Goal: Obtain resource: Download file/media

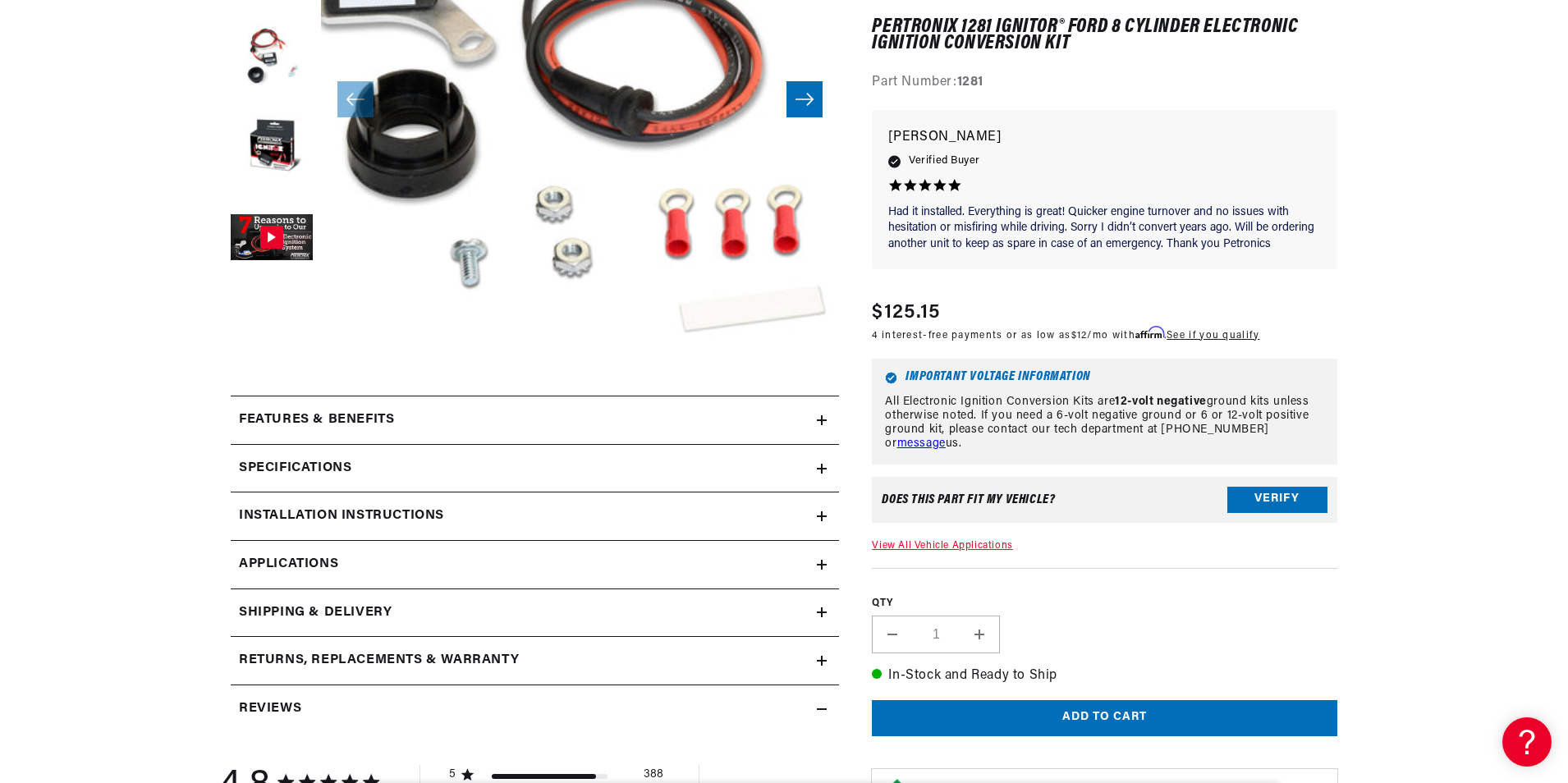
scroll to position [492, 0]
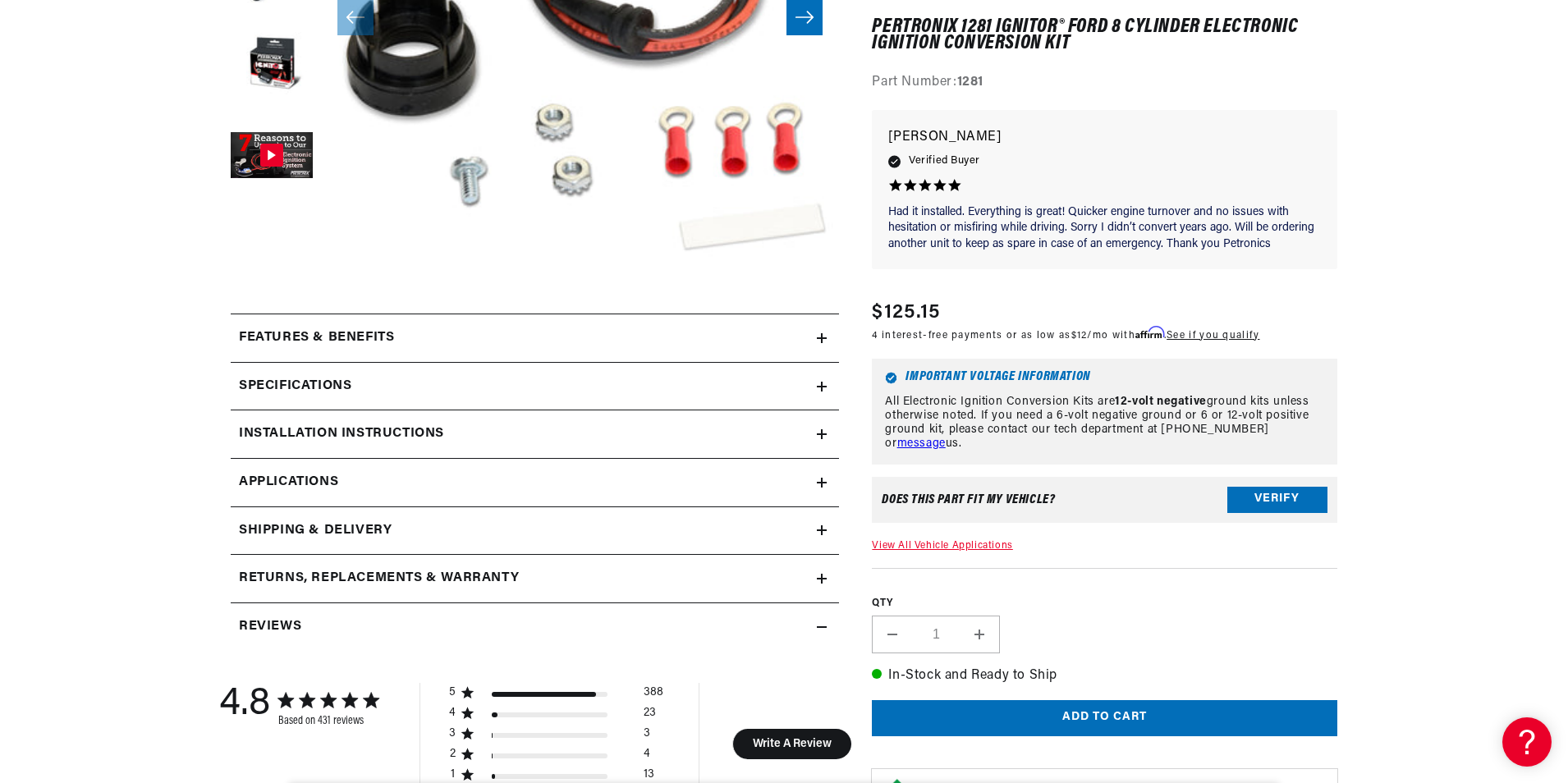
click at [797, 482] on link "Applications" at bounding box center [535, 483] width 609 height 48
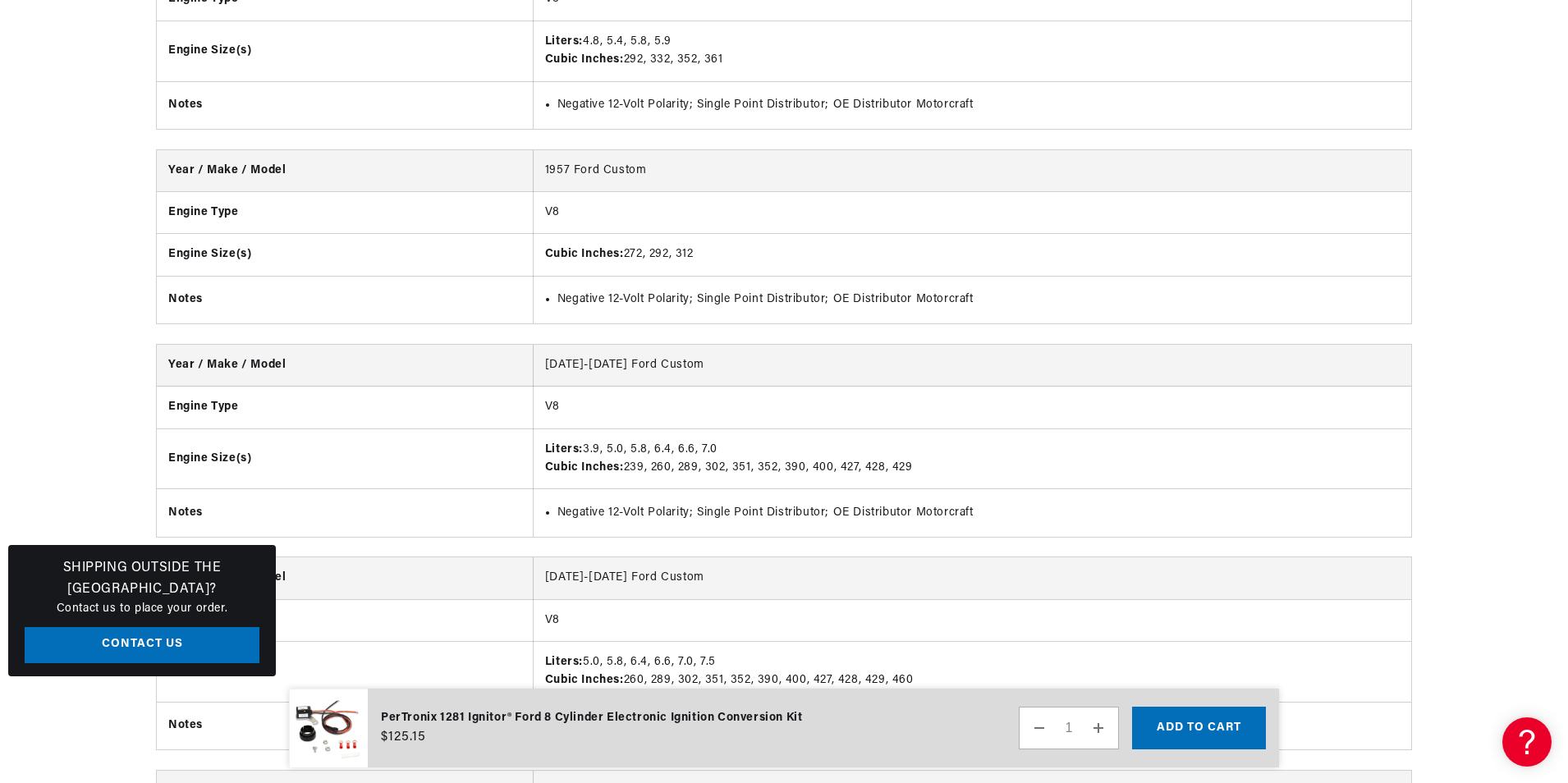
scroll to position [0, 2051]
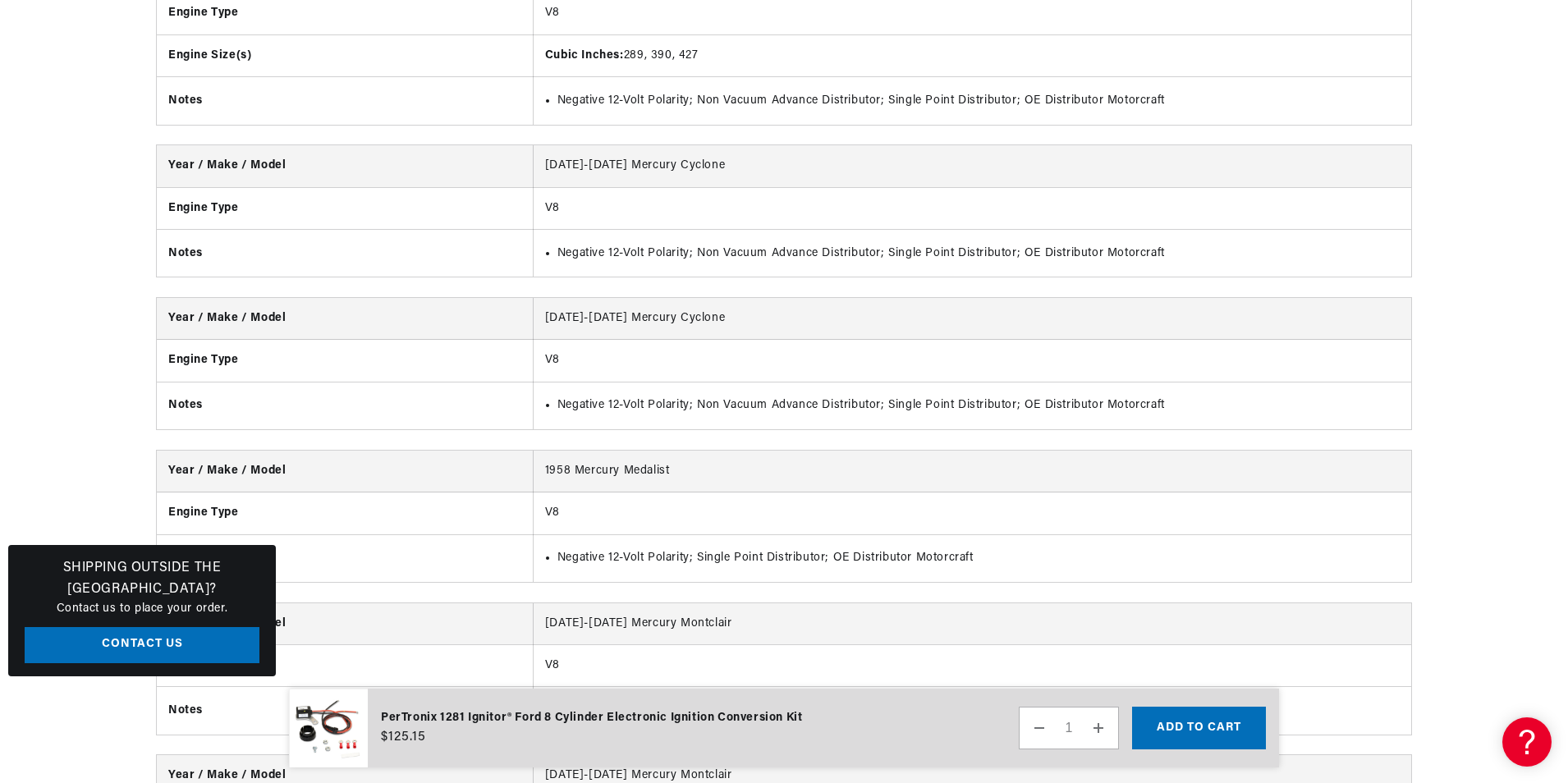
scroll to position [0, 1025]
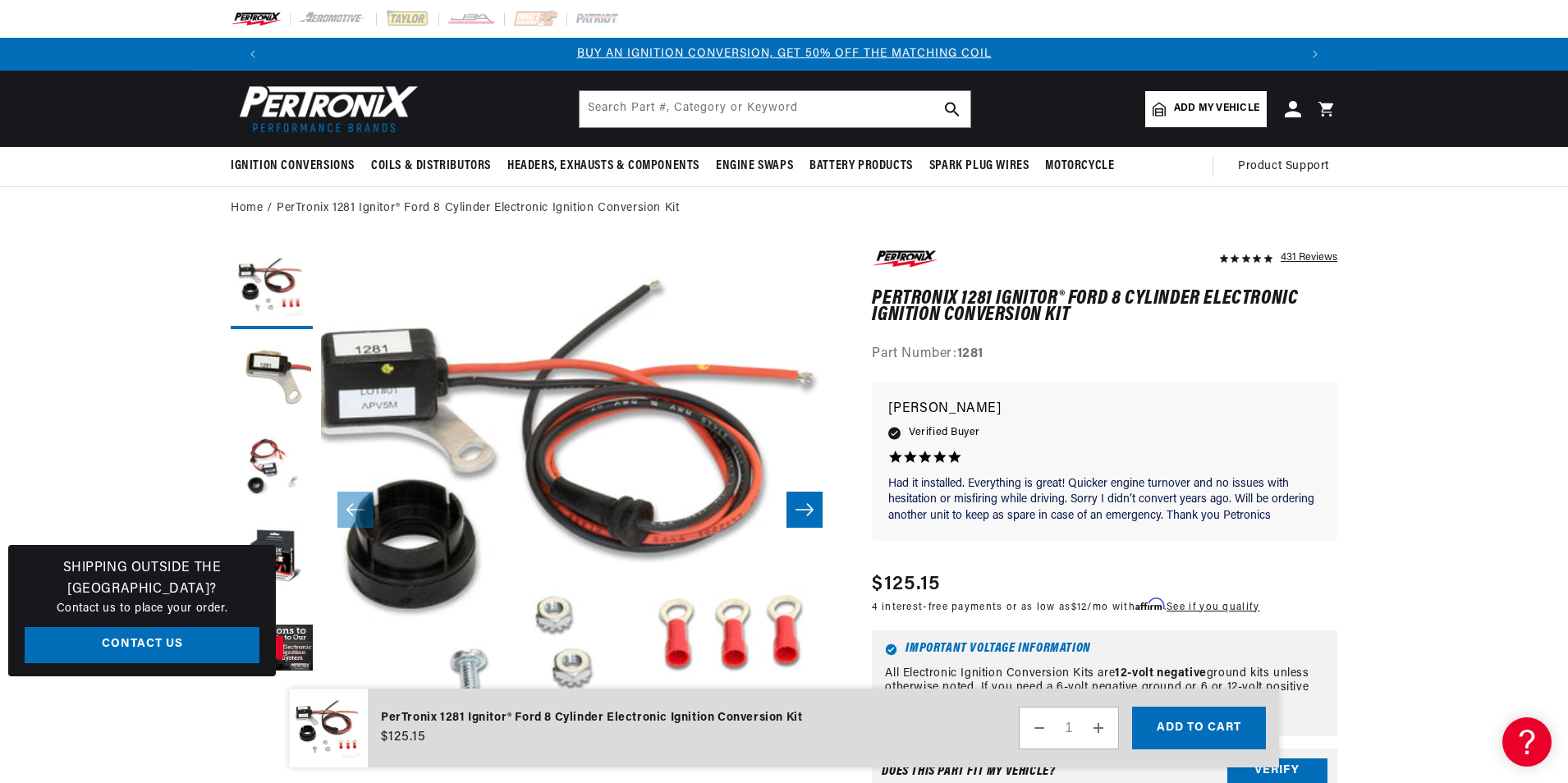
scroll to position [0, 1025]
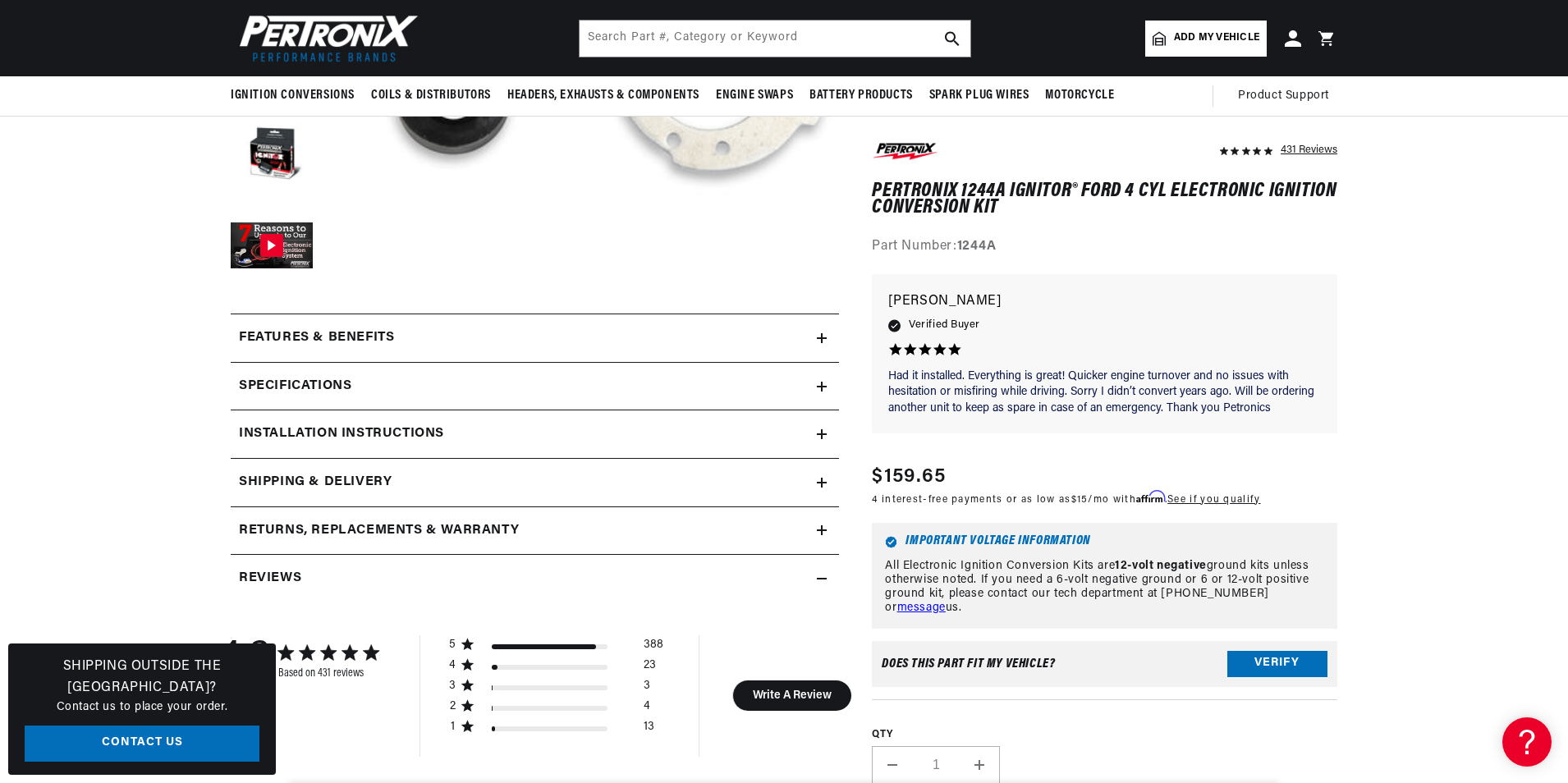
scroll to position [0, 2051]
click at [465, 728] on icon "1 star by 13 reviews" at bounding box center [468, 727] width 13 height 14
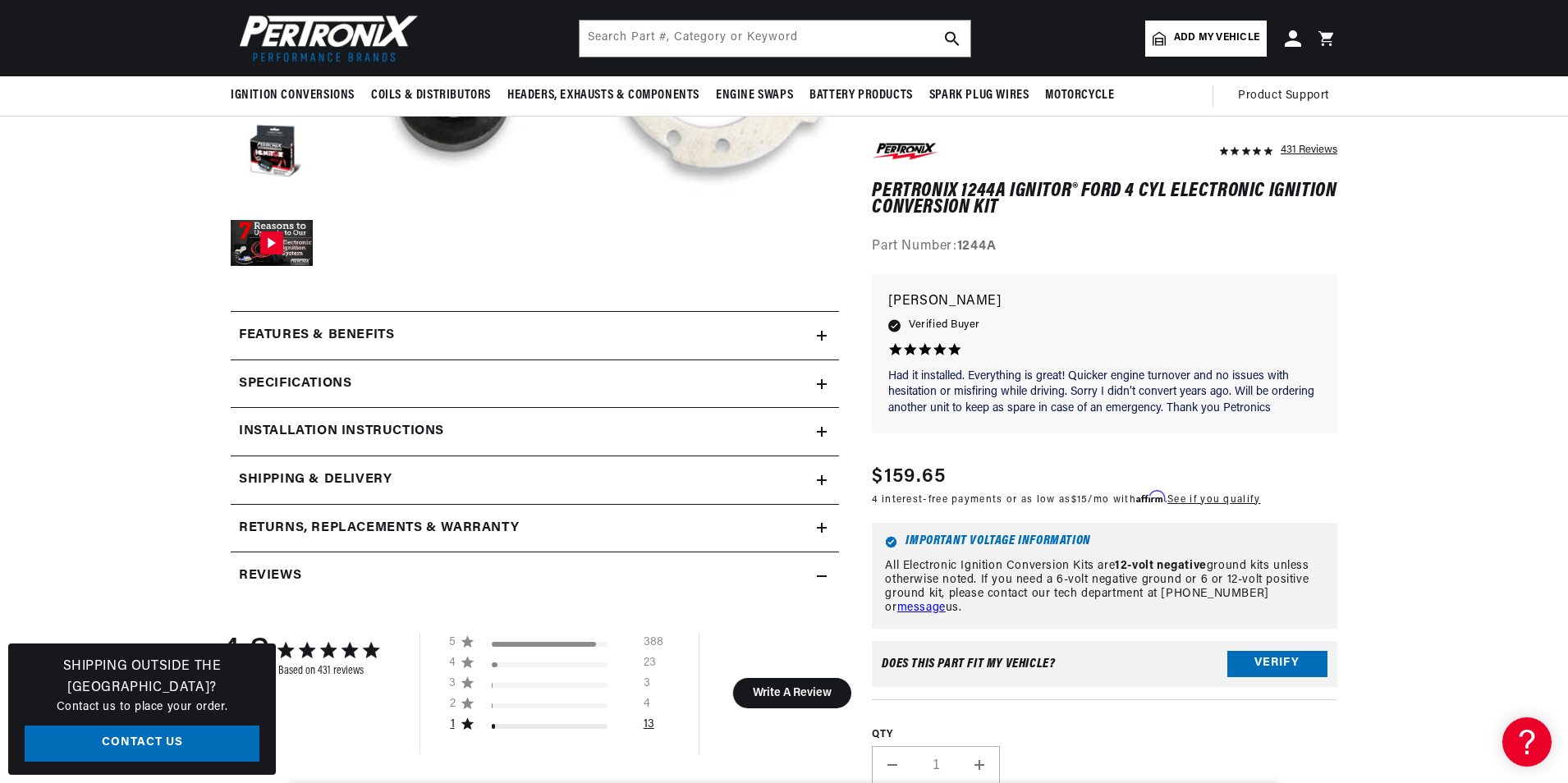
scroll to position [0, 0]
click at [284, 385] on h2 "Specifications" at bounding box center [294, 384] width 113 height 22
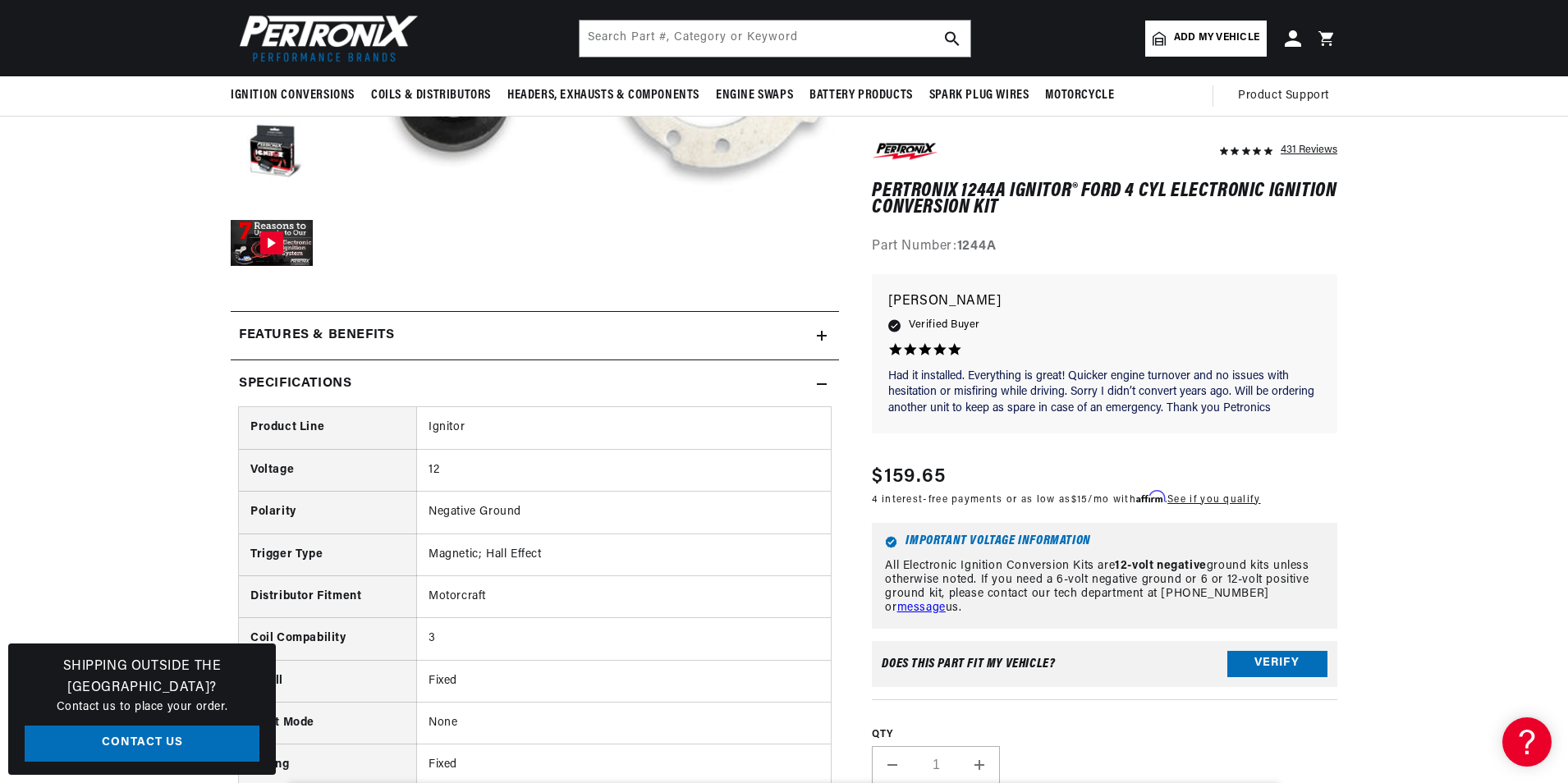
scroll to position [0, 1025]
click at [822, 336] on icon at bounding box center [822, 336] width 9 height 0
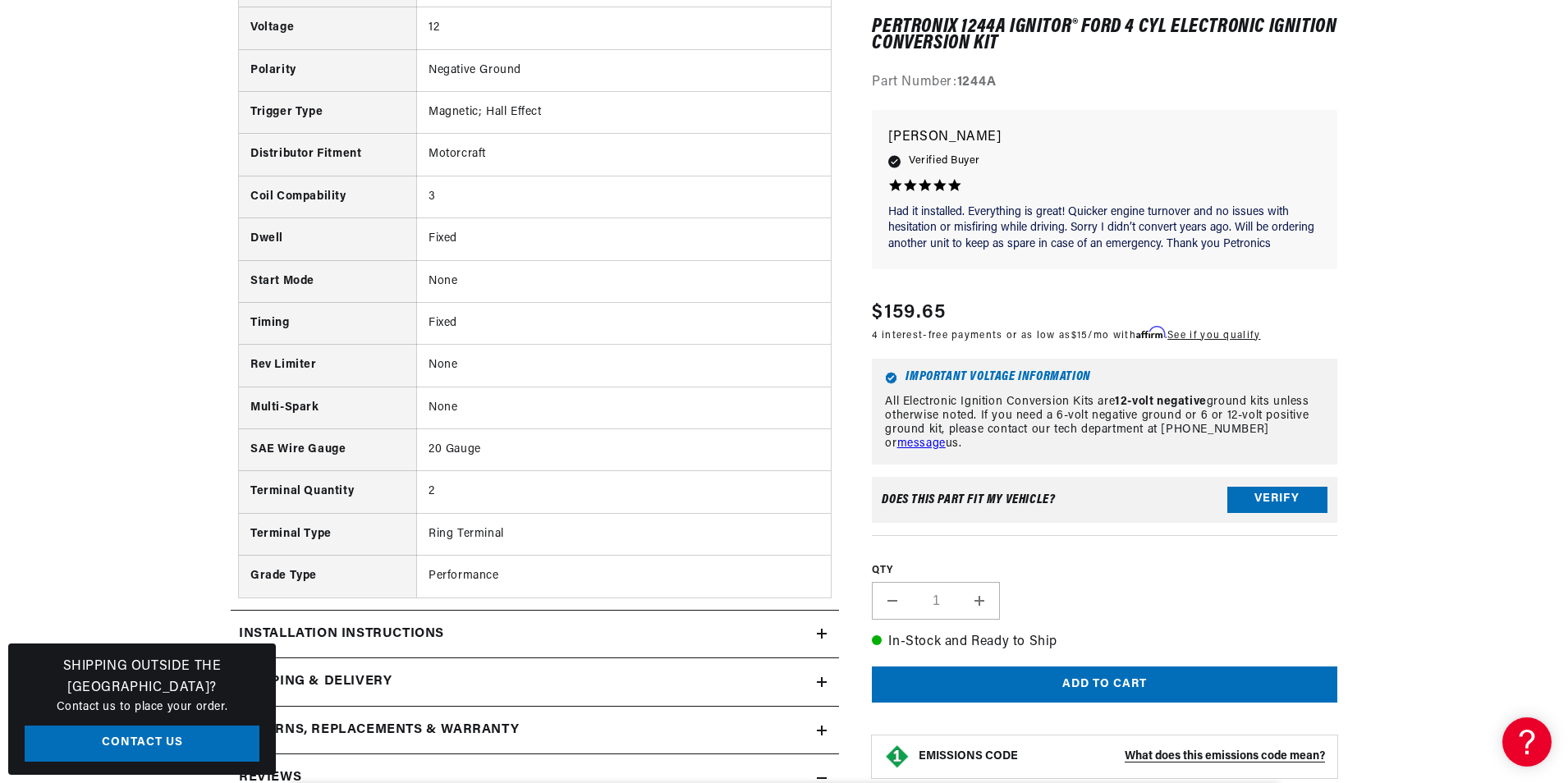
scroll to position [1727, 0]
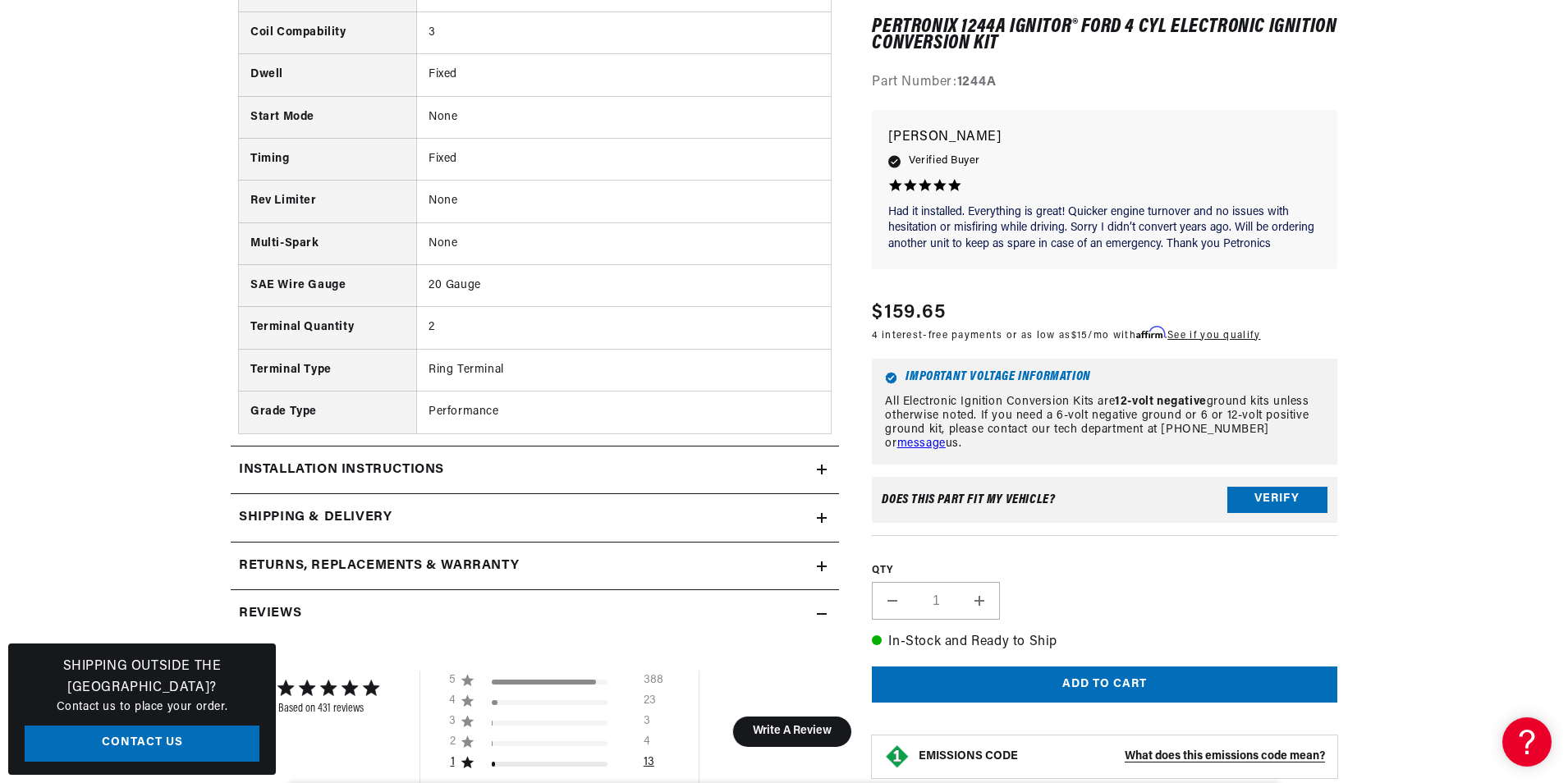
click at [388, 469] on h2 "Installation instructions" at bounding box center [341, 471] width 205 height 22
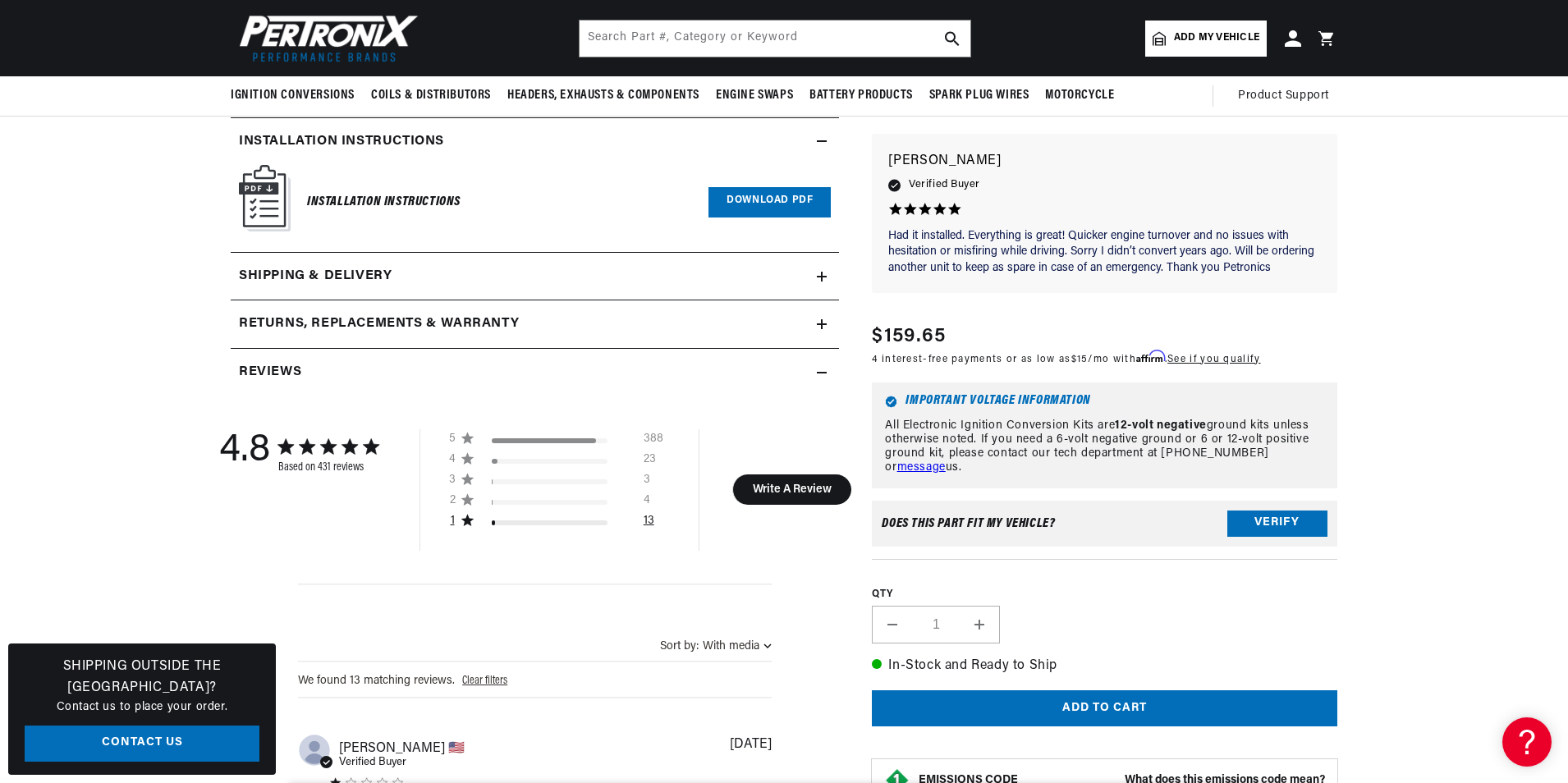
scroll to position [1809, 0]
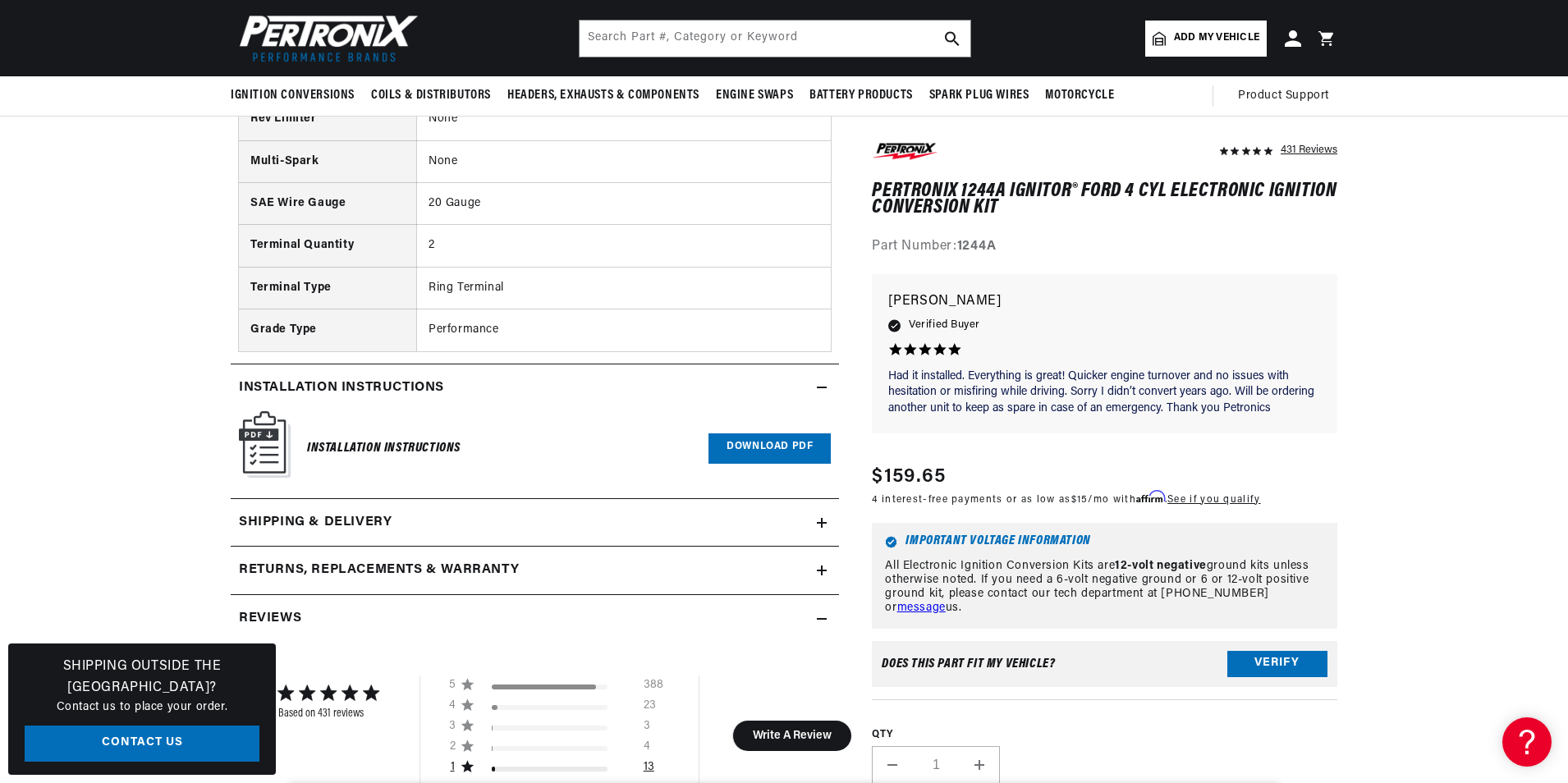
click at [272, 442] on img at bounding box center [264, 445] width 52 height 66
click at [751, 452] on link "Download PDF" at bounding box center [769, 449] width 122 height 30
